Goal: Navigation & Orientation: Understand site structure

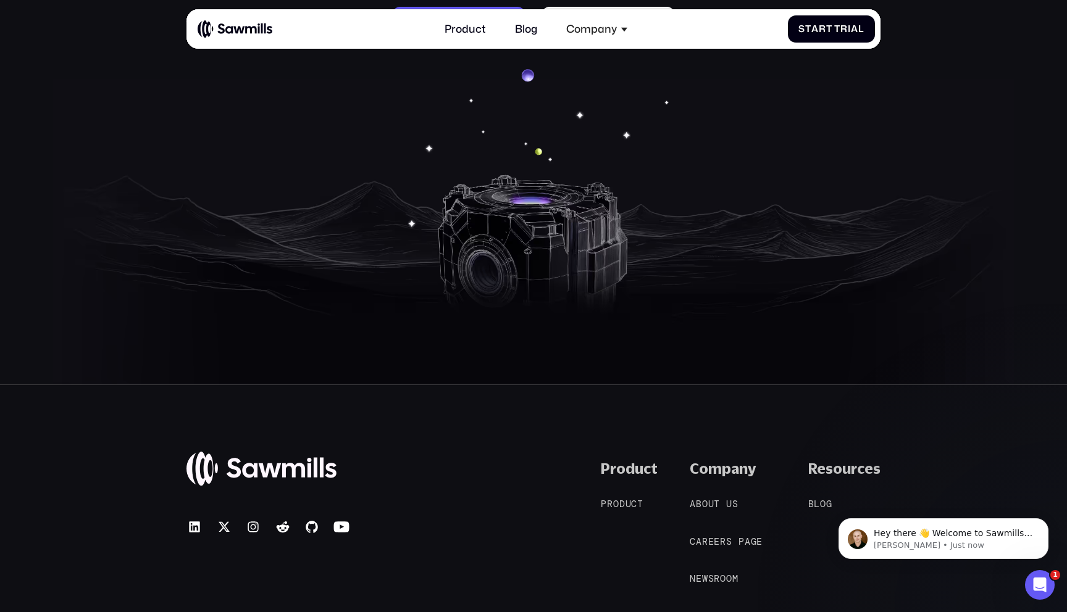
scroll to position [6078, 0]
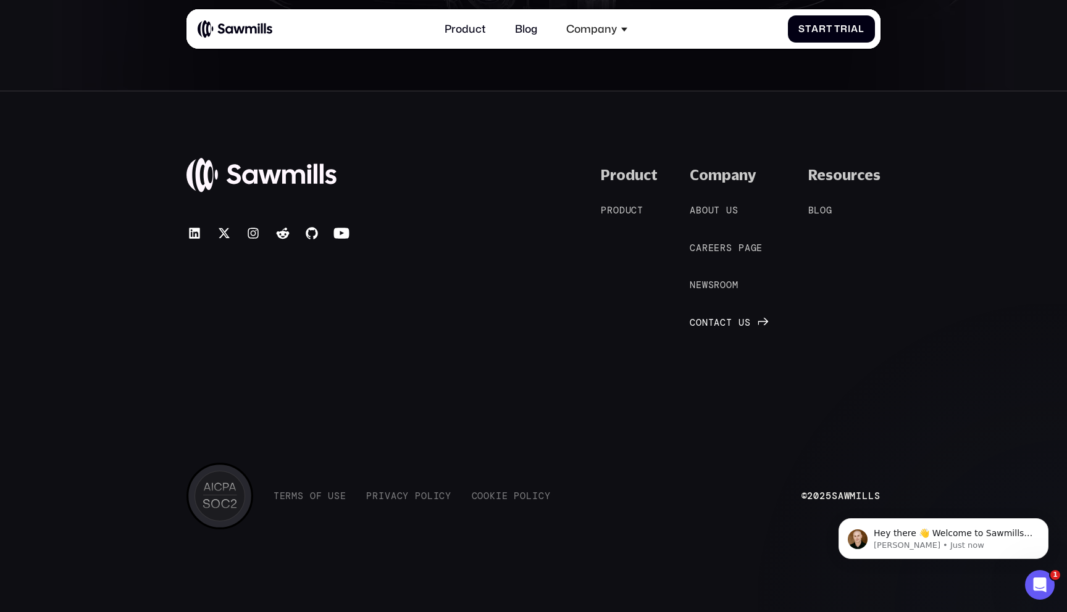
click at [725, 323] on span "c" at bounding box center [723, 322] width 6 height 11
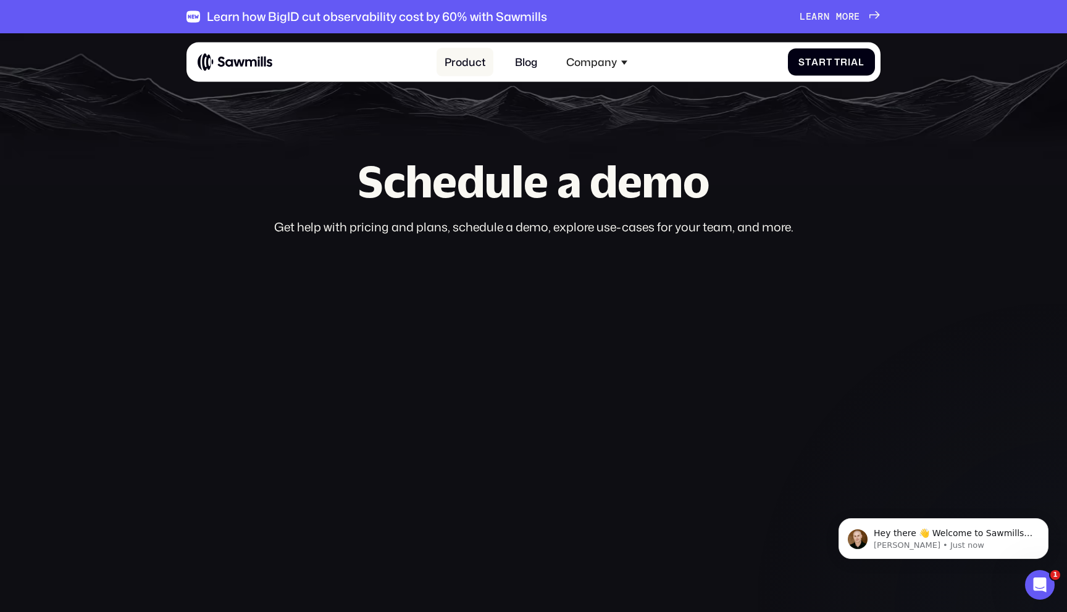
click at [474, 62] on link "Product" at bounding box center [465, 62] width 57 height 29
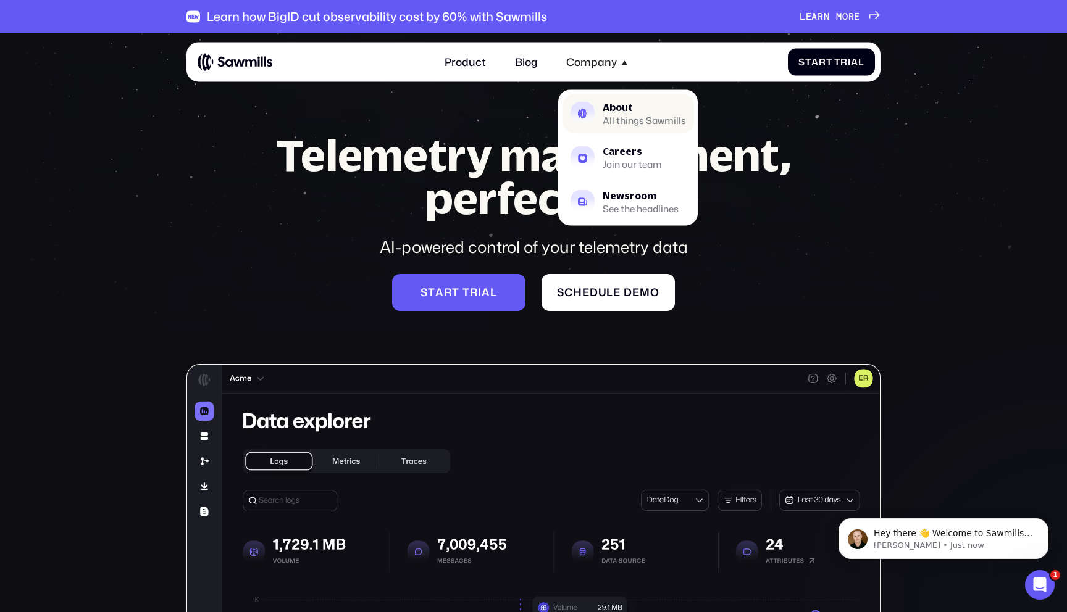
click at [612, 111] on div "About" at bounding box center [644, 108] width 83 height 10
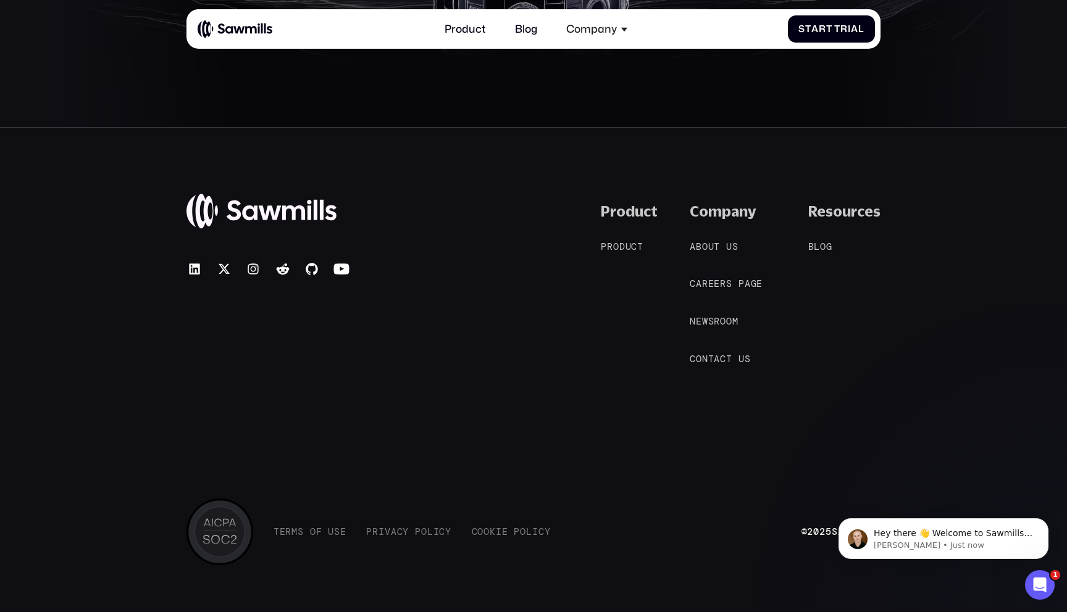
scroll to position [2504, 0]
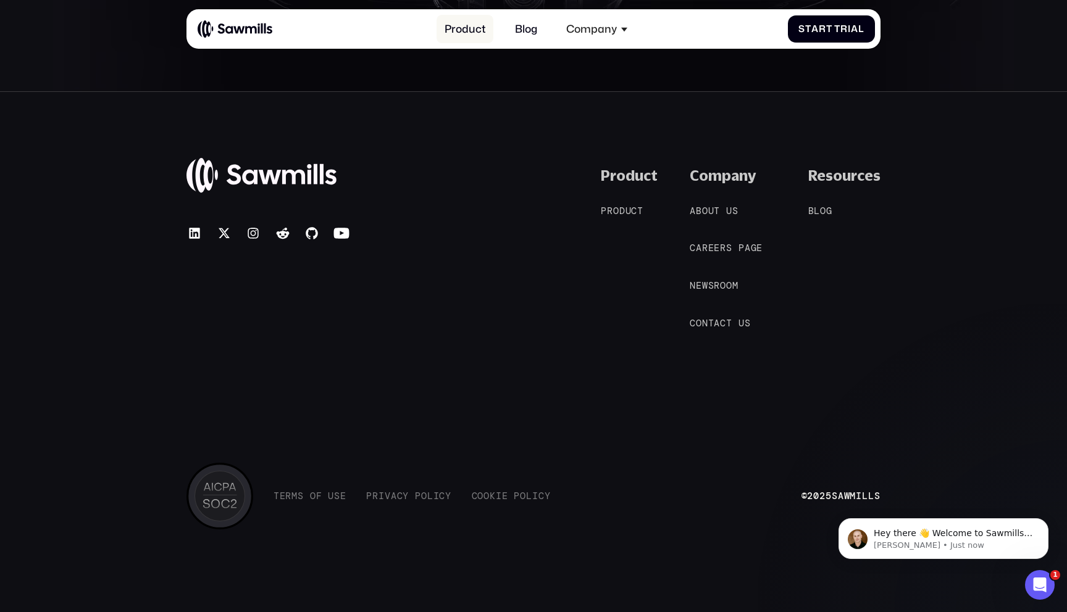
click at [467, 32] on link "Product" at bounding box center [465, 29] width 57 height 29
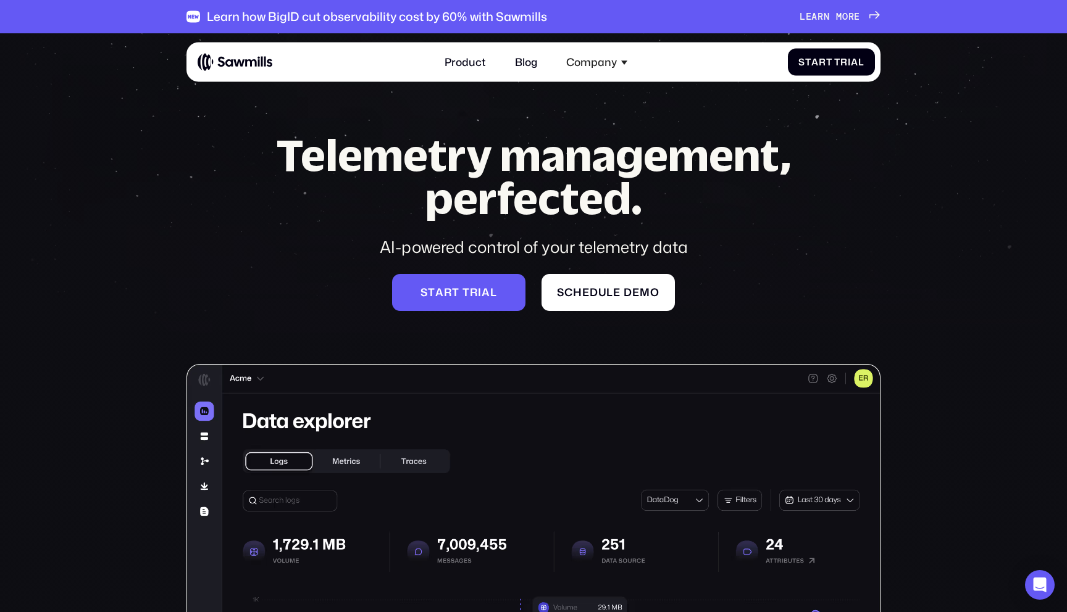
click at [248, 67] on img at bounding box center [235, 62] width 75 height 19
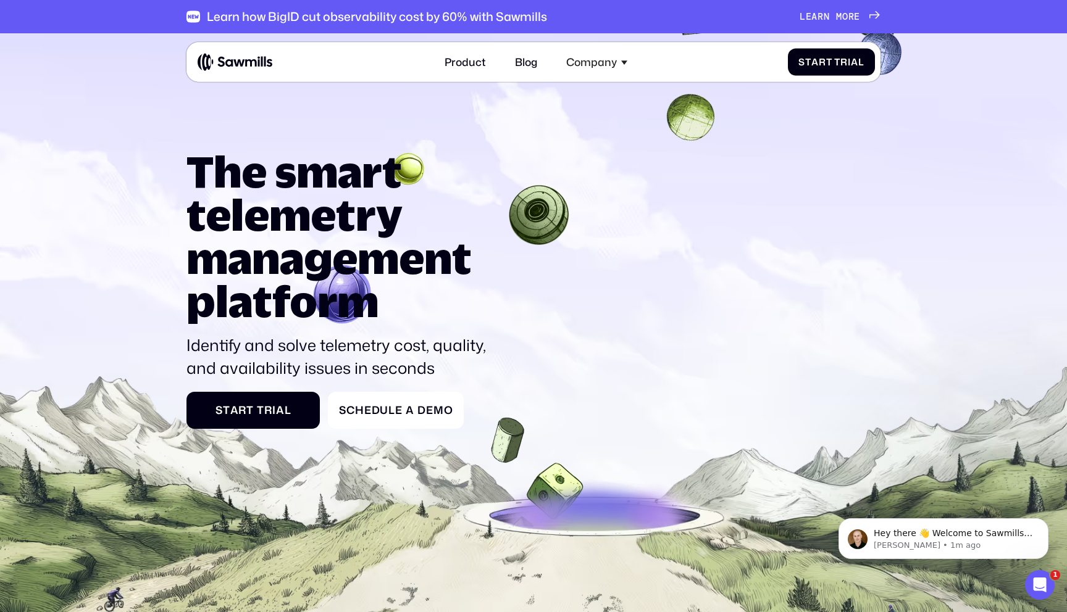
click at [374, 256] on h1 "The smart telemetry management platform" at bounding box center [340, 235] width 309 height 173
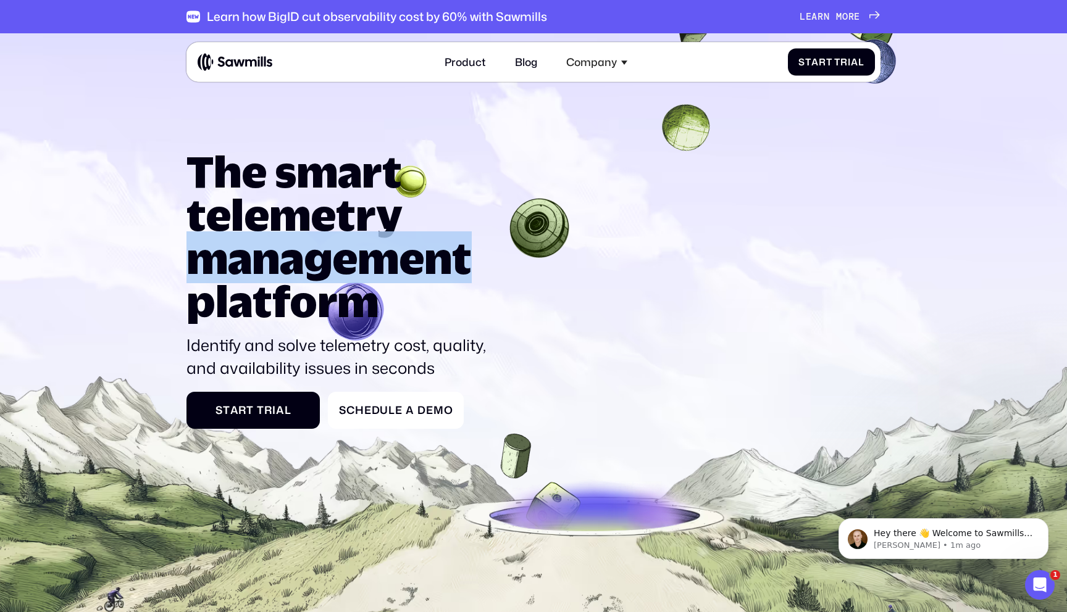
click at [374, 256] on h1 "The smart telemetry management platform" at bounding box center [340, 235] width 309 height 173
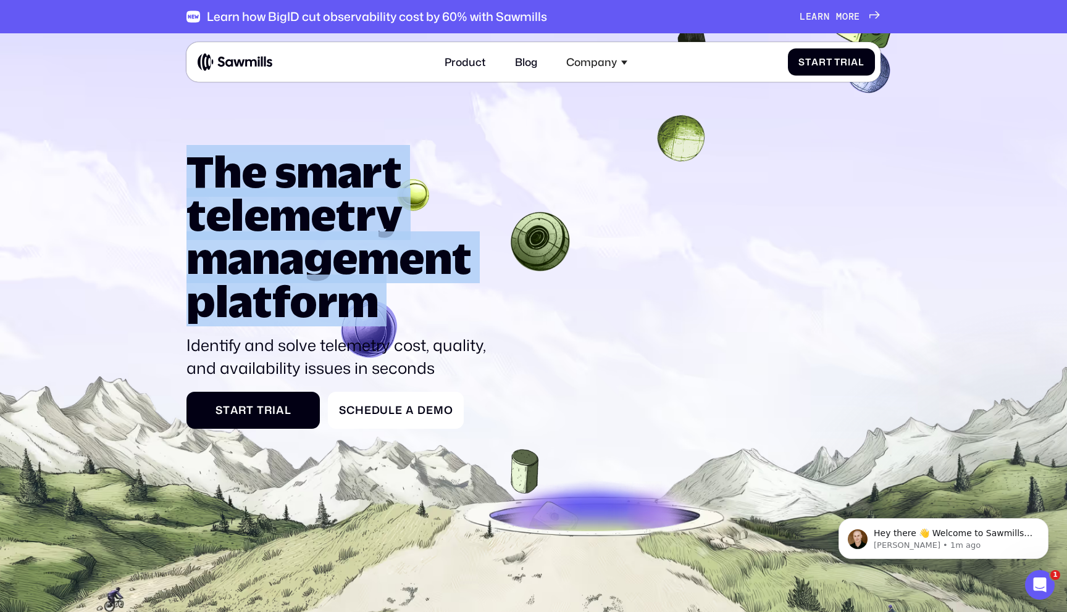
click at [374, 256] on h1 "The smart telemetry management platform" at bounding box center [340, 235] width 309 height 173
